Goal: Ask a question: Seek information or help from site administrators or community

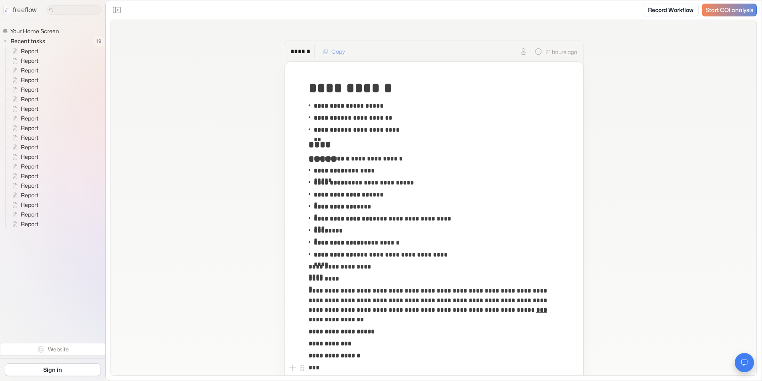
click at [746, 365] on icon "Open chat" at bounding box center [744, 362] width 7 height 7
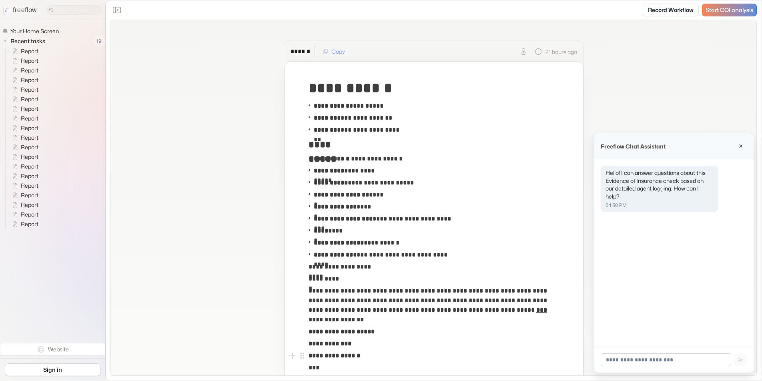
click at [642, 359] on input at bounding box center [666, 359] width 131 height 13
type input "**********"
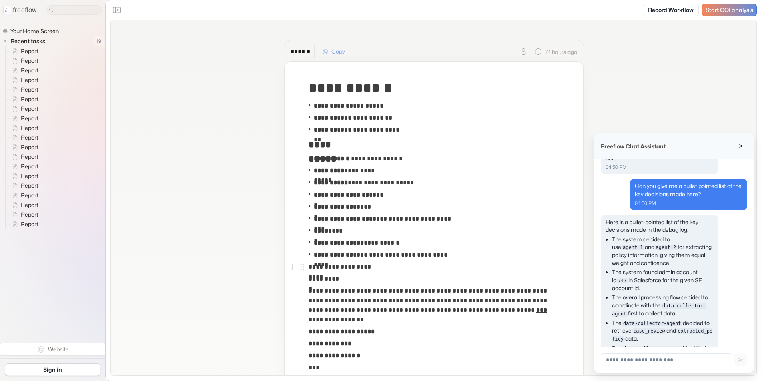
scroll to position [0, 0]
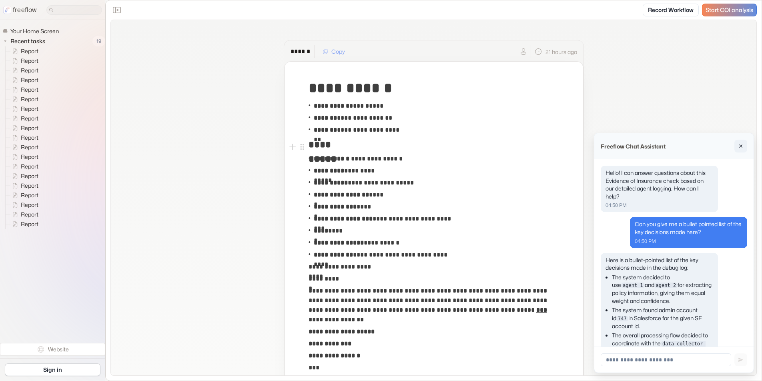
click at [741, 143] on icon "Close chat" at bounding box center [741, 146] width 6 height 6
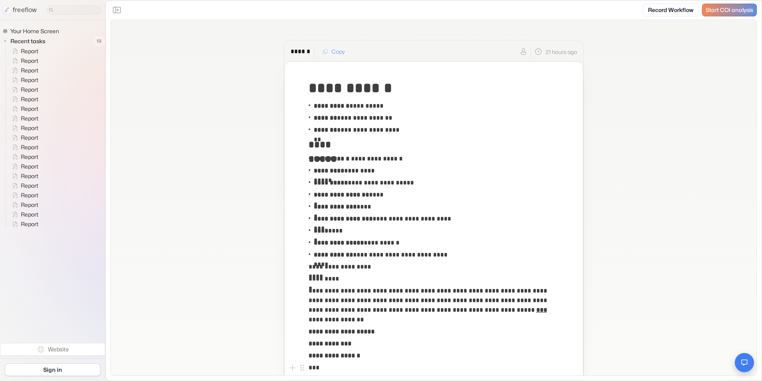
click at [747, 363] on icon "Open chat" at bounding box center [744, 362] width 7 height 7
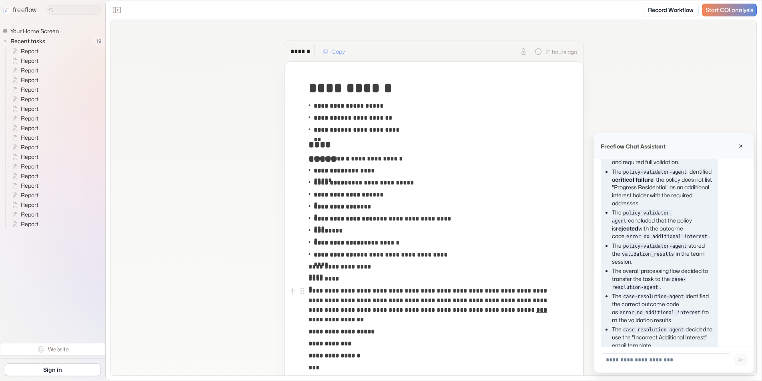
scroll to position [999, 0]
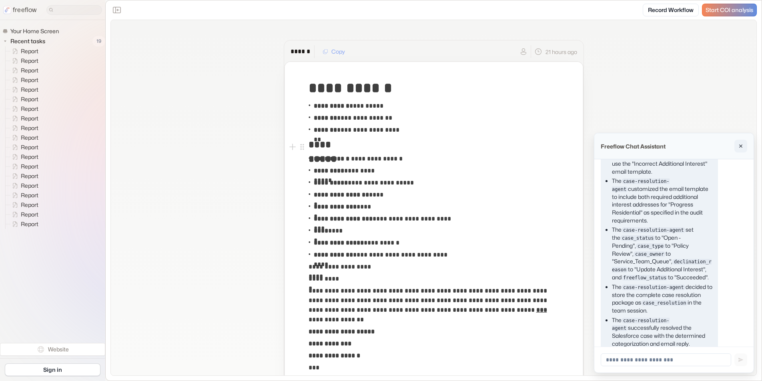
click at [740, 147] on icon "Close chat" at bounding box center [741, 146] width 6 height 6
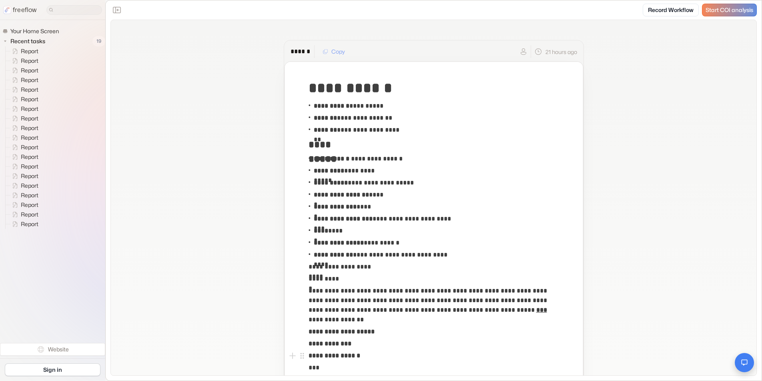
click at [748, 361] on button "Open chat" at bounding box center [744, 362] width 19 height 19
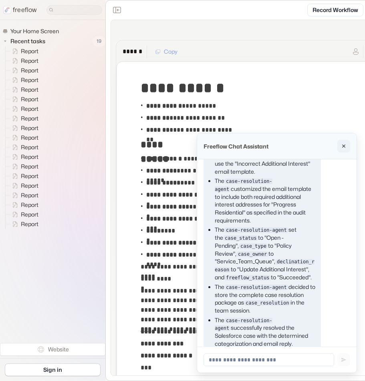
click at [347, 143] on button "Close chat" at bounding box center [343, 146] width 13 height 13
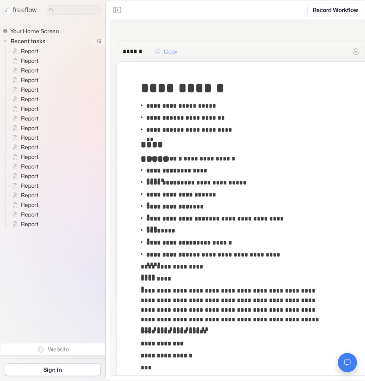
click at [347, 365] on icon "Open chat" at bounding box center [346, 362] width 7 height 7
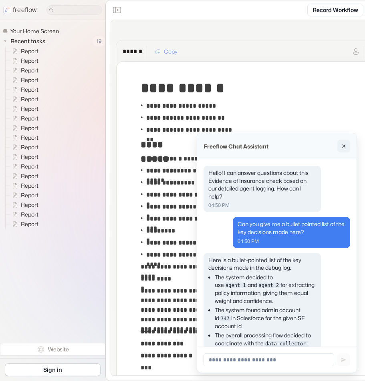
click at [346, 149] on button "Close chat" at bounding box center [343, 146] width 13 height 13
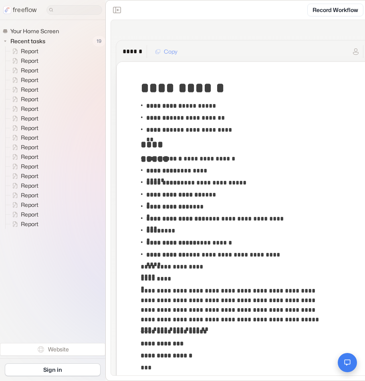
click at [344, 363] on icon "Open chat" at bounding box center [347, 363] width 6 height 6
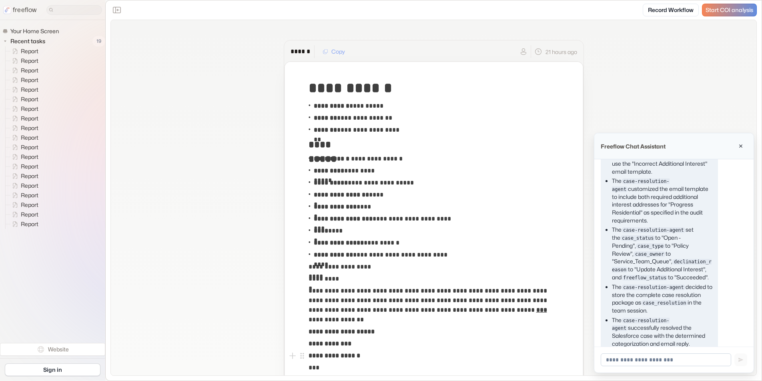
click at [629, 358] on input at bounding box center [666, 359] width 131 height 13
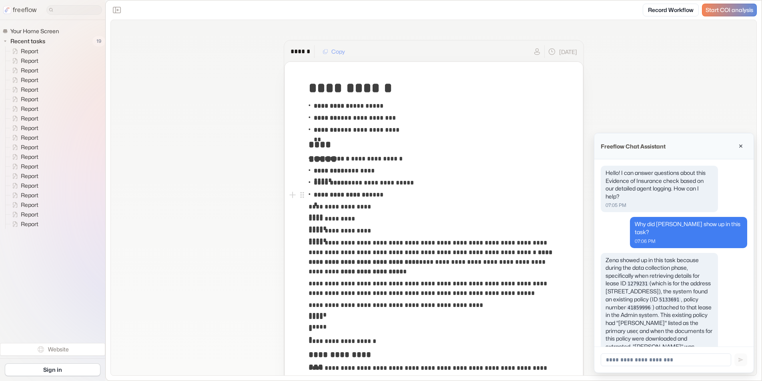
scroll to position [58, 0]
